Goal: Task Accomplishment & Management: Manage account settings

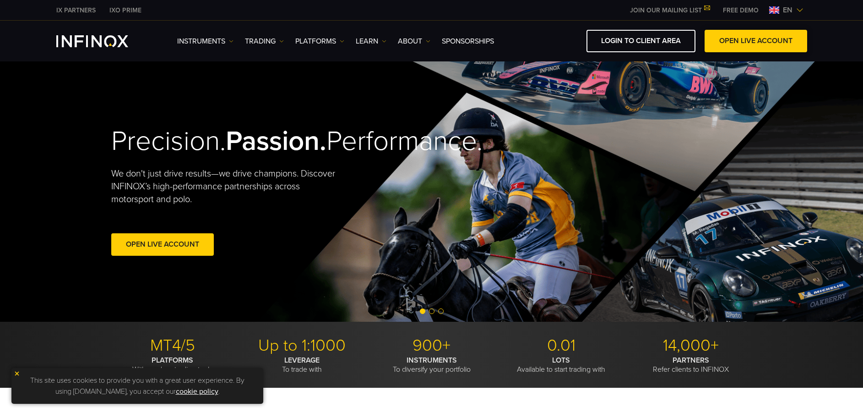
click at [762, 40] on link "OPEN LIVE ACCOUNT" at bounding box center [756, 41] width 103 height 22
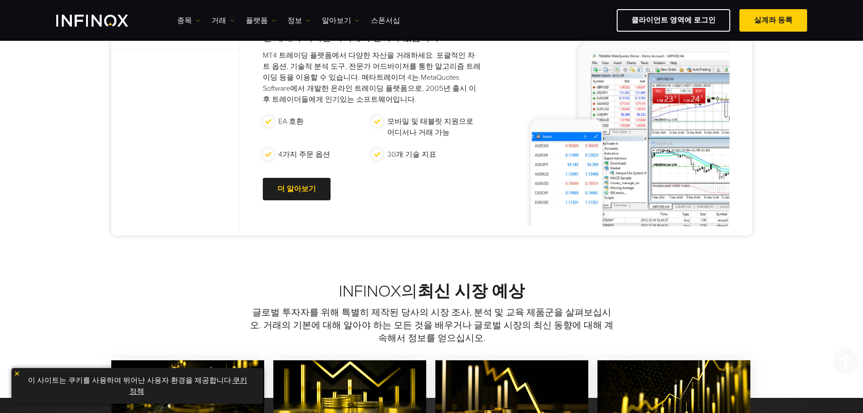
scroll to position [504, 0]
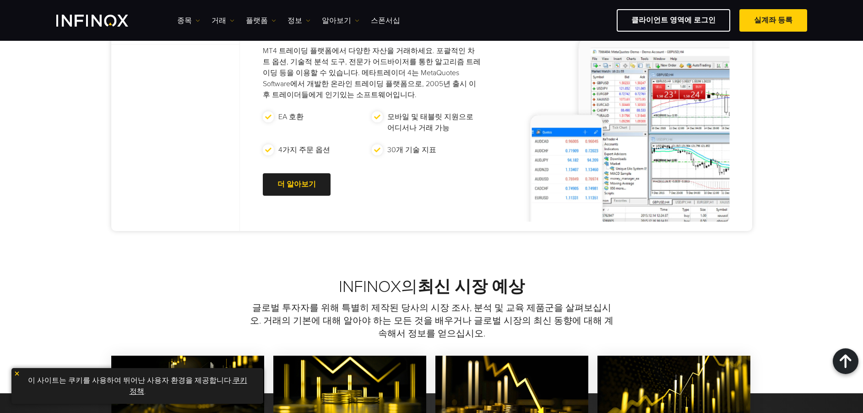
click at [233, 381] on link "쿠키 정책" at bounding box center [189, 386] width 118 height 20
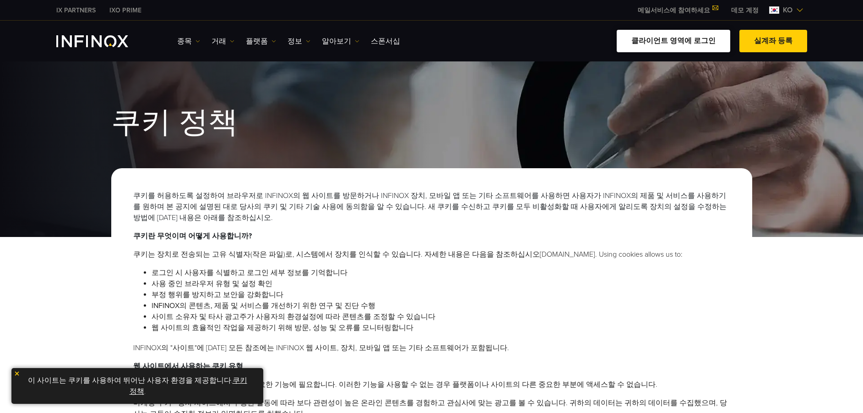
click at [688, 38] on link "클라이언트 영역에 로그인" at bounding box center [674, 41] width 114 height 22
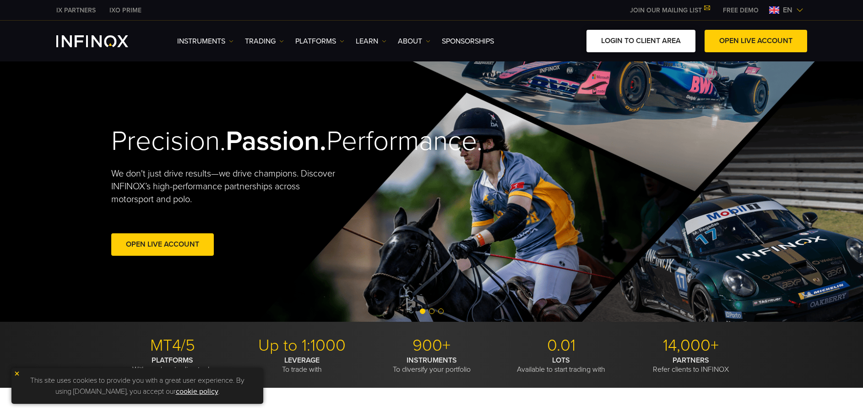
click at [630, 38] on link "LOGIN TO CLIENT AREA" at bounding box center [641, 41] width 109 height 22
